Goal: Transaction & Acquisition: Obtain resource

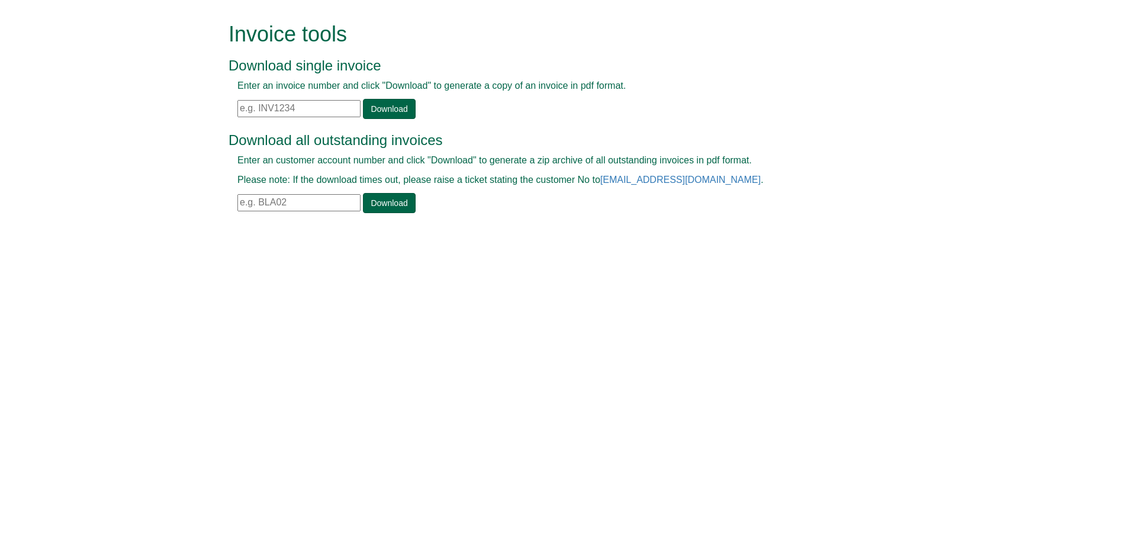
click at [285, 104] on input "text" at bounding box center [298, 108] width 123 height 17
paste input "0000212599"
click at [383, 104] on link "Download" at bounding box center [389, 109] width 52 height 20
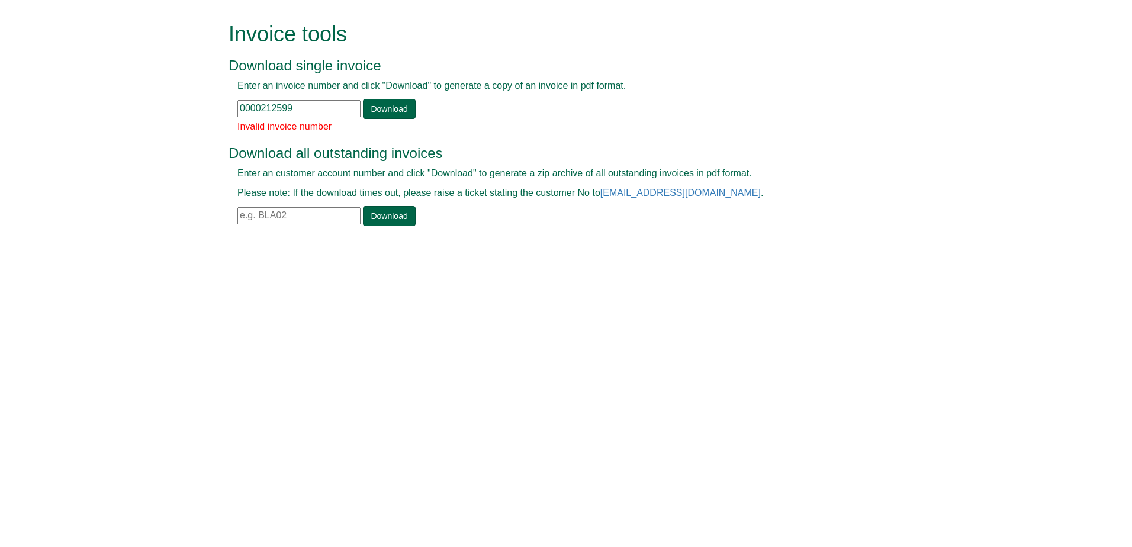
drag, startPoint x: 310, startPoint y: 112, endPoint x: 208, endPoint y: 123, distance: 103.0
click at [208, 123] on form "Invoice tools Download single invoice Enter an invoice number and click "Downlo…" at bounding box center [566, 125] width 1132 height 251
paste input "INV1404425"
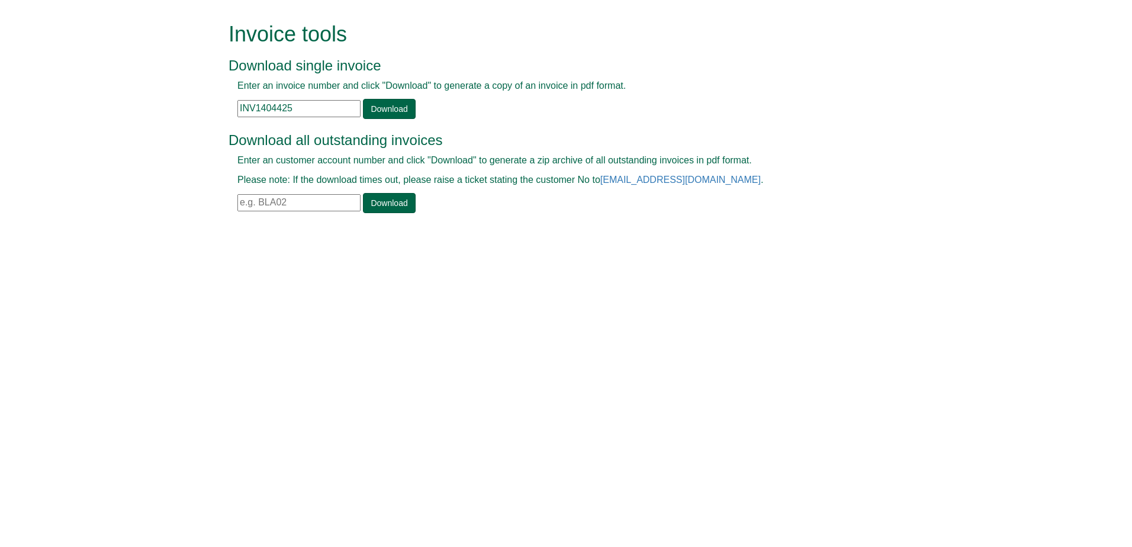
click at [375, 98] on div "Enter an invoice number and click "Download" to generate a copy of an invoice i…" at bounding box center [553, 99] width 648 height 40
click at [377, 101] on link "Download" at bounding box center [389, 109] width 52 height 20
drag, startPoint x: 329, startPoint y: 116, endPoint x: 226, endPoint y: 114, distance: 102.4
click at [226, 114] on div "Invoice tools Download single invoice Enter an invoice number and click "Downlo…" at bounding box center [566, 119] width 693 height 238
paste input "99"
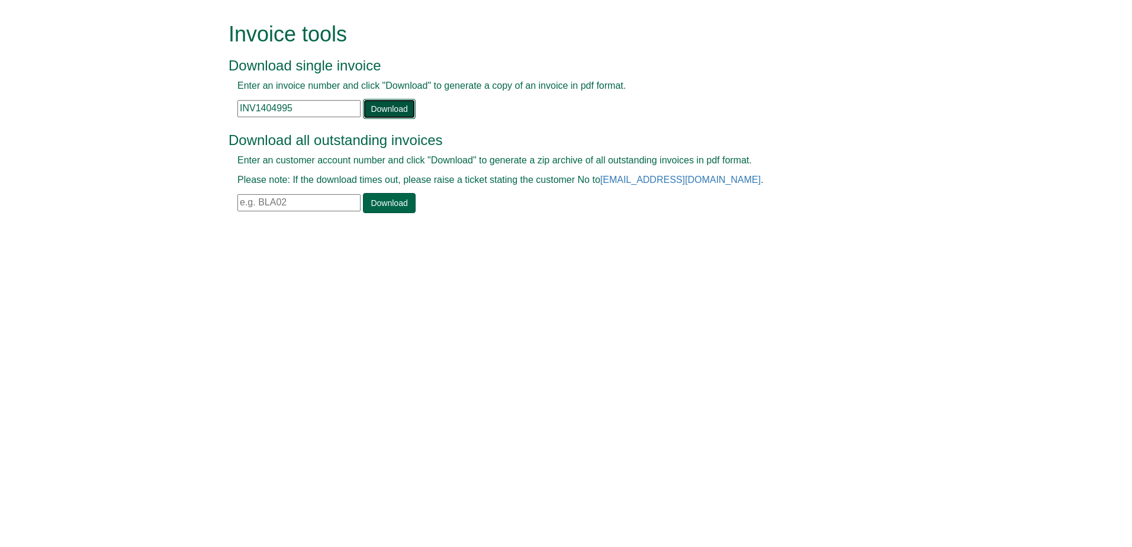
click at [378, 105] on link "Download" at bounding box center [389, 109] width 52 height 20
drag, startPoint x: 302, startPoint y: 110, endPoint x: 184, endPoint y: 119, distance: 118.1
click at [184, 119] on form "Invoice tools Download single invoice Enter an invoice number and click "Downlo…" at bounding box center [566, 119] width 1132 height 238
paste input "532"
click at [370, 107] on link "Download" at bounding box center [389, 109] width 52 height 20
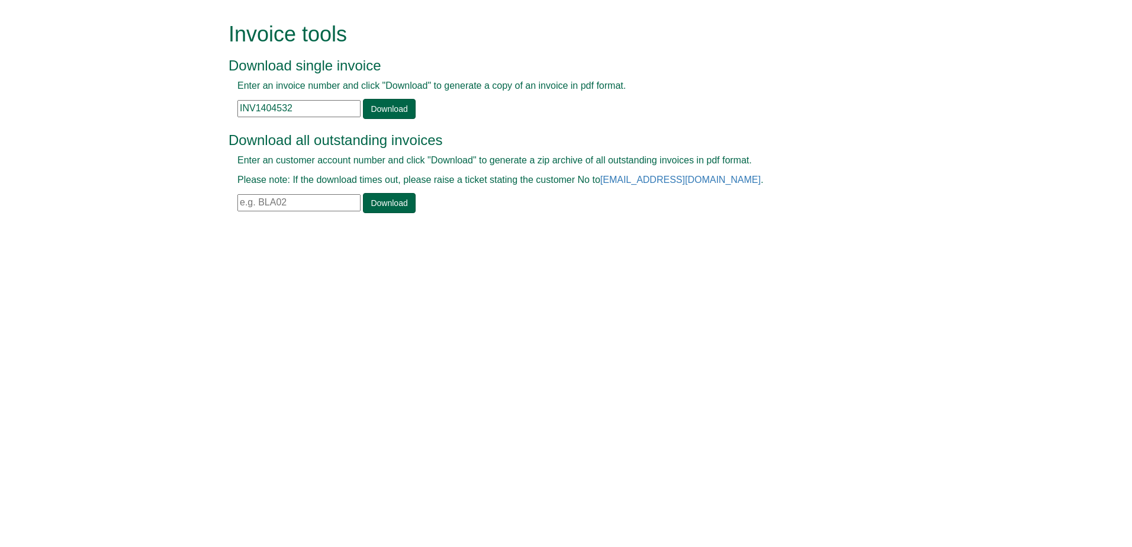
drag, startPoint x: 305, startPoint y: 114, endPoint x: 208, endPoint y: 124, distance: 98.2
click at [208, 124] on form "Invoice tools Download single invoice Enter an invoice number and click "Downlo…" at bounding box center [566, 119] width 1132 height 238
paste input "714"
type input "INV1404714"
click at [369, 102] on link "Download" at bounding box center [389, 109] width 52 height 20
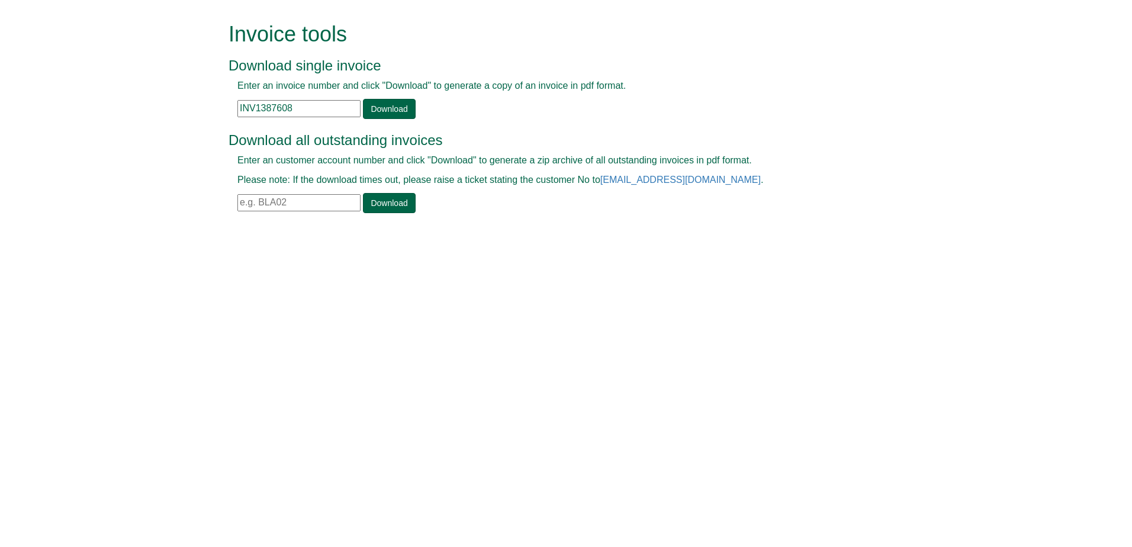
drag, startPoint x: 308, startPoint y: 115, endPoint x: 208, endPoint y: 133, distance: 101.6
click at [187, 129] on form "Invoice tools Download single invoice Enter an invoice number and click "Downlo…" at bounding box center [566, 119] width 1132 height 238
paste input "405067"
type input "INV1405067"
click at [393, 111] on link "Download" at bounding box center [389, 109] width 52 height 20
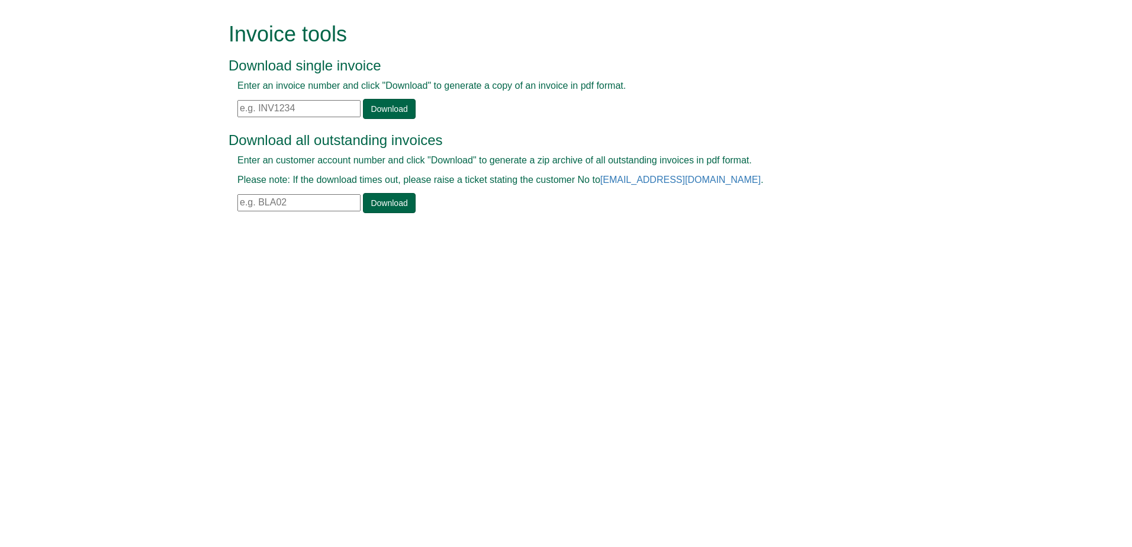
click at [294, 109] on input "text" at bounding box center [298, 108] width 123 height 17
paste input "INV1405538"
type input "INV1405538"
click at [377, 110] on link "Download" at bounding box center [389, 109] width 52 height 20
